Goal: Navigation & Orientation: Find specific page/section

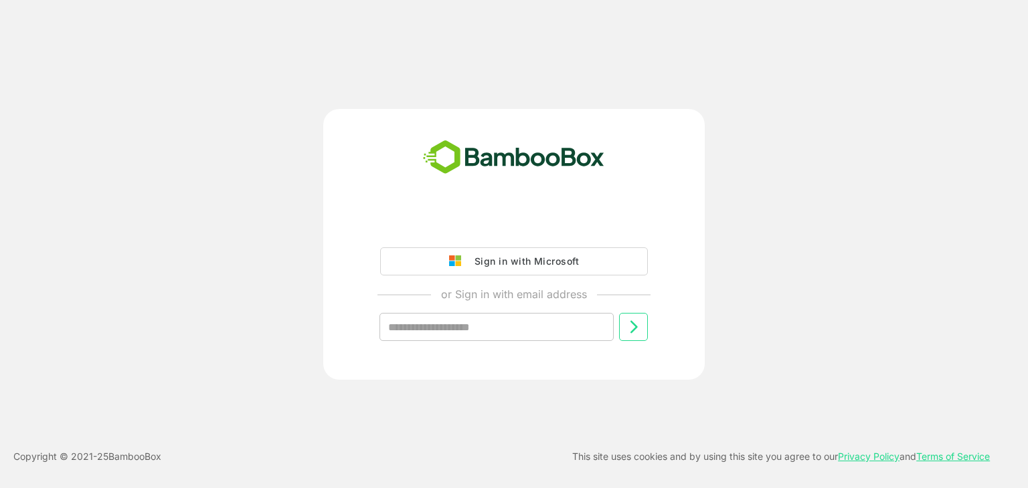
click at [830, 109] on div "Sign in with Microsoft or Sign in with email address ​" at bounding box center [514, 244] width 822 height 271
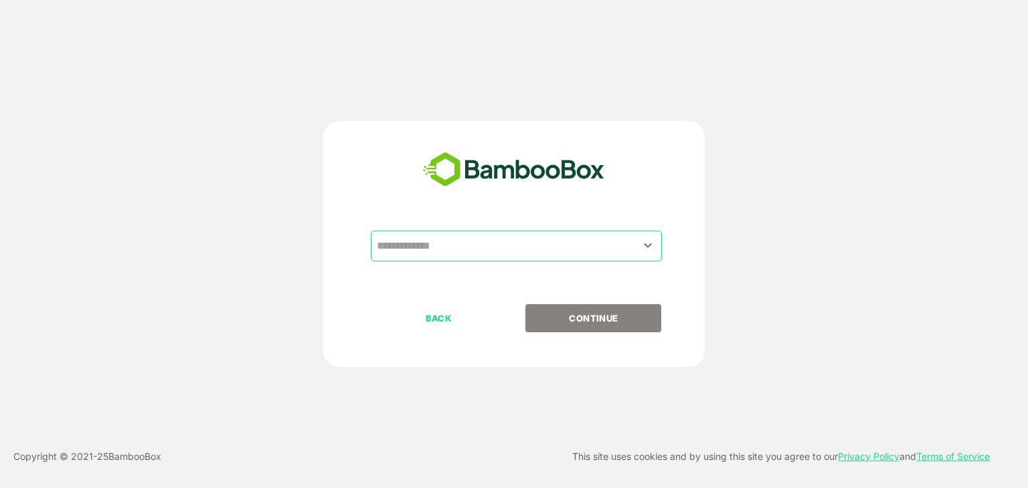
click at [511, 248] on input "text" at bounding box center [516, 246] width 286 height 25
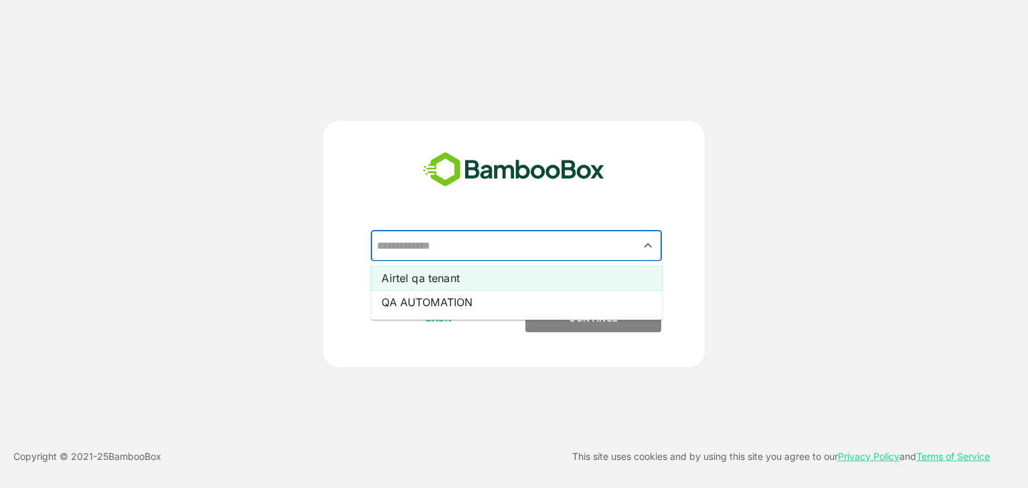
click at [492, 269] on li "Airtel qa tenant" at bounding box center [516, 278] width 291 height 24
type input "**********"
